Goal: Navigation & Orientation: Understand site structure

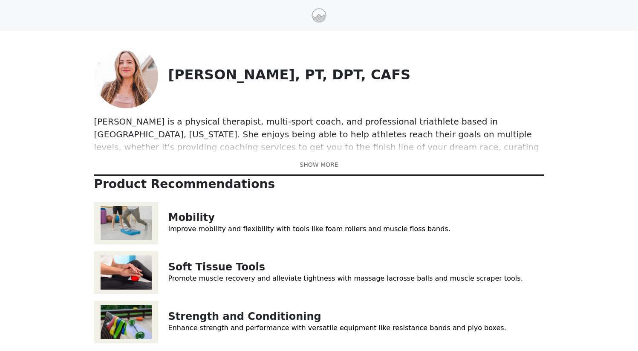
click at [319, 167] on link at bounding box center [319, 164] width 450 height 9
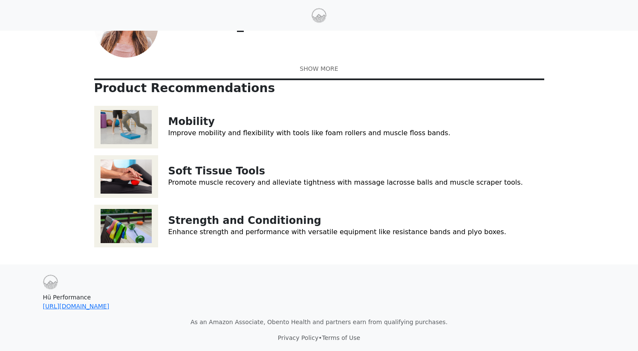
scroll to position [95, 0]
click at [253, 224] on link "Strength and Conditioning" at bounding box center [244, 220] width 153 height 12
click at [224, 173] on link "Soft Tissue Tools" at bounding box center [216, 171] width 97 height 12
click at [183, 122] on link "Mobility" at bounding box center [191, 121] width 46 height 12
